Goal: Transaction & Acquisition: Purchase product/service

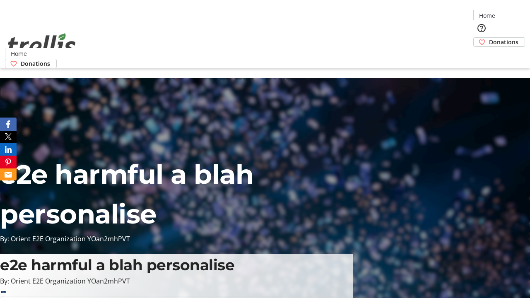
click at [489, 38] on span "Donations" at bounding box center [503, 42] width 29 height 9
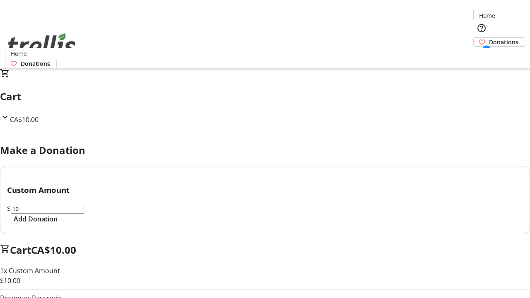
select select "CA"
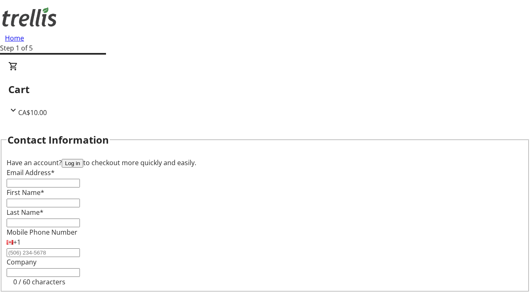
click at [83, 159] on button "Log in" at bounding box center [73, 163] width 22 height 9
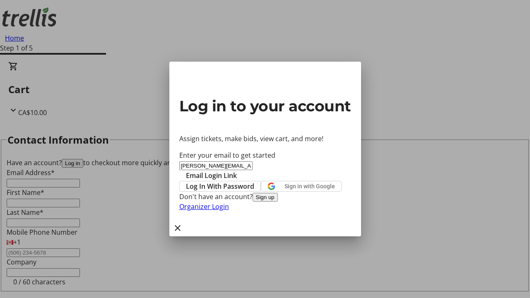
type input "[PERSON_NAME][EMAIL_ADDRESS][DOMAIN_NAME]"
click at [237, 171] on span "Email Login Link" at bounding box center [211, 176] width 51 height 10
